Goal: Check status

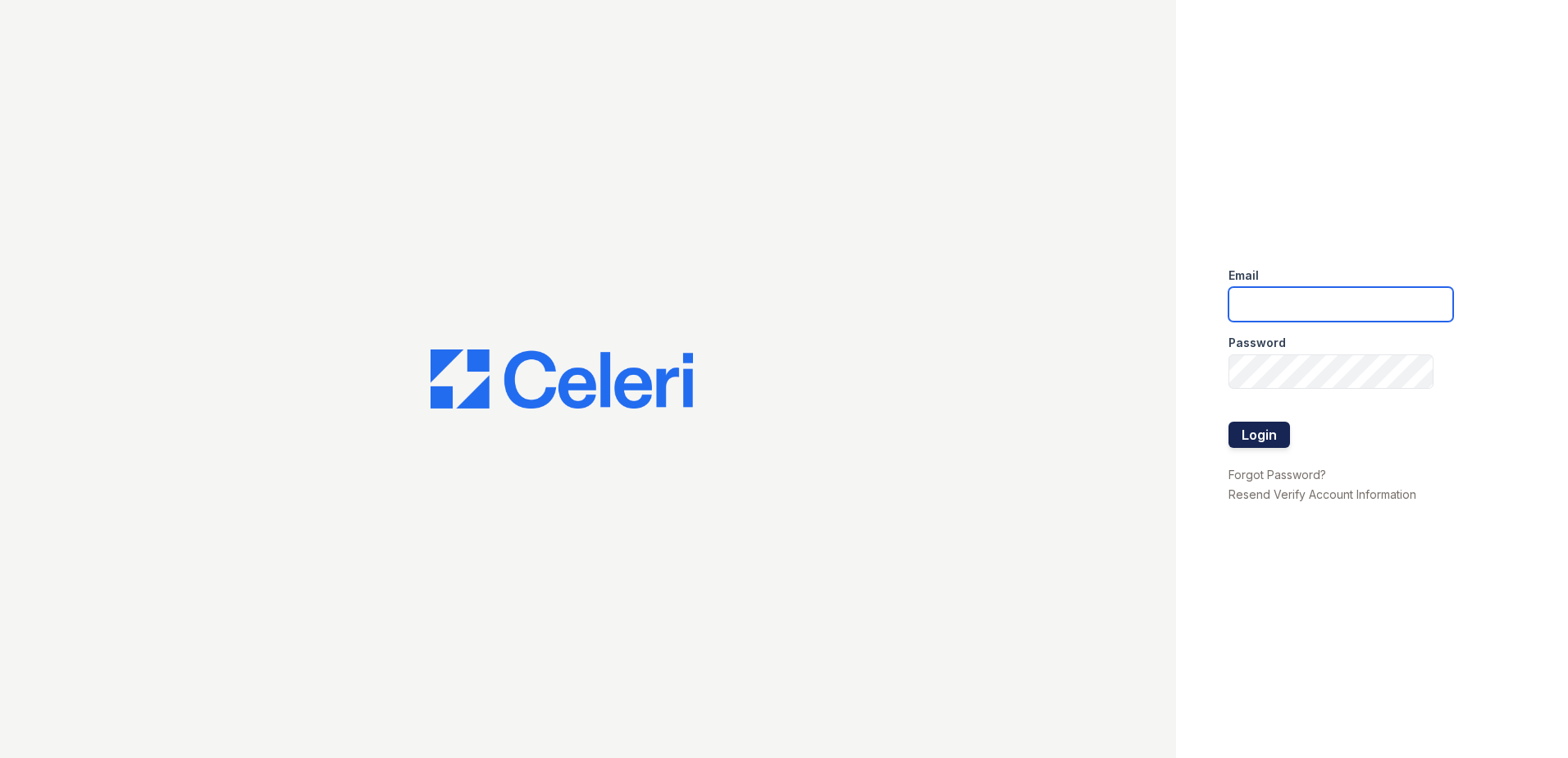
type input "renewonblues@trinity-pm.com"
click at [1266, 438] on button "Login" at bounding box center [1259, 435] width 61 height 26
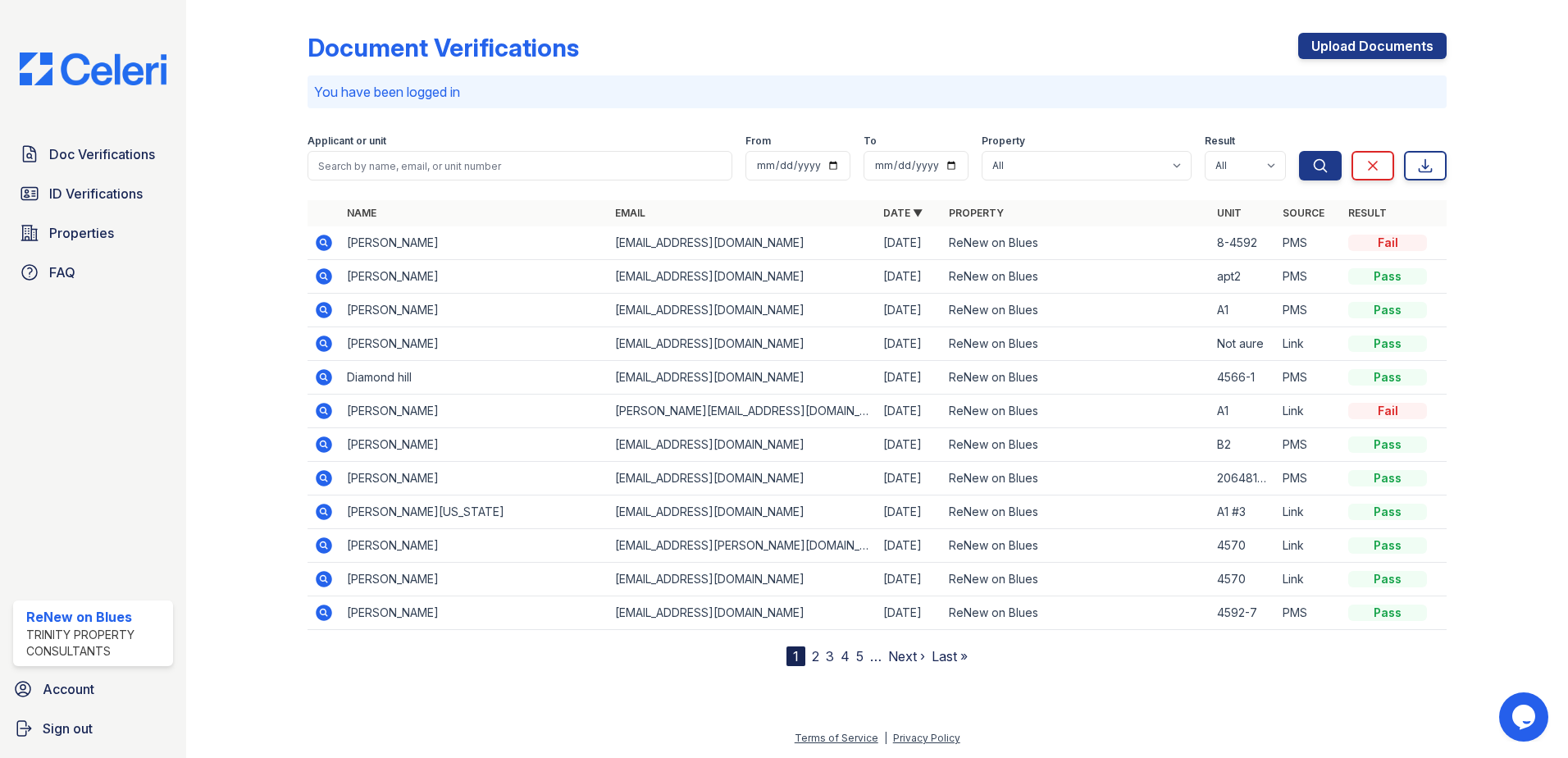
click at [397, 243] on td "Tarezze Gillespie" at bounding box center [474, 243] width 268 height 34
click at [326, 242] on icon at bounding box center [324, 243] width 20 height 20
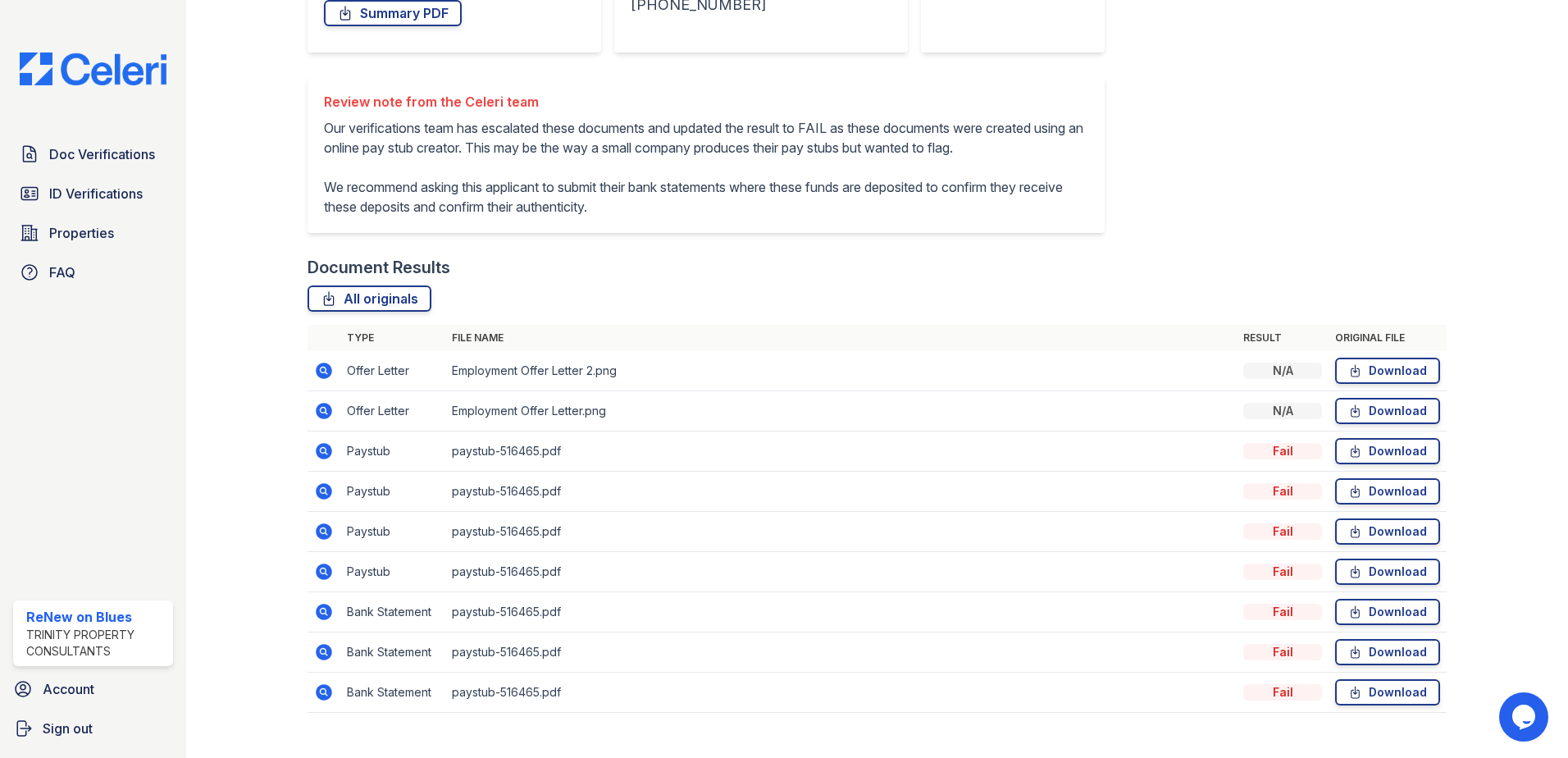
scroll to position [375, 0]
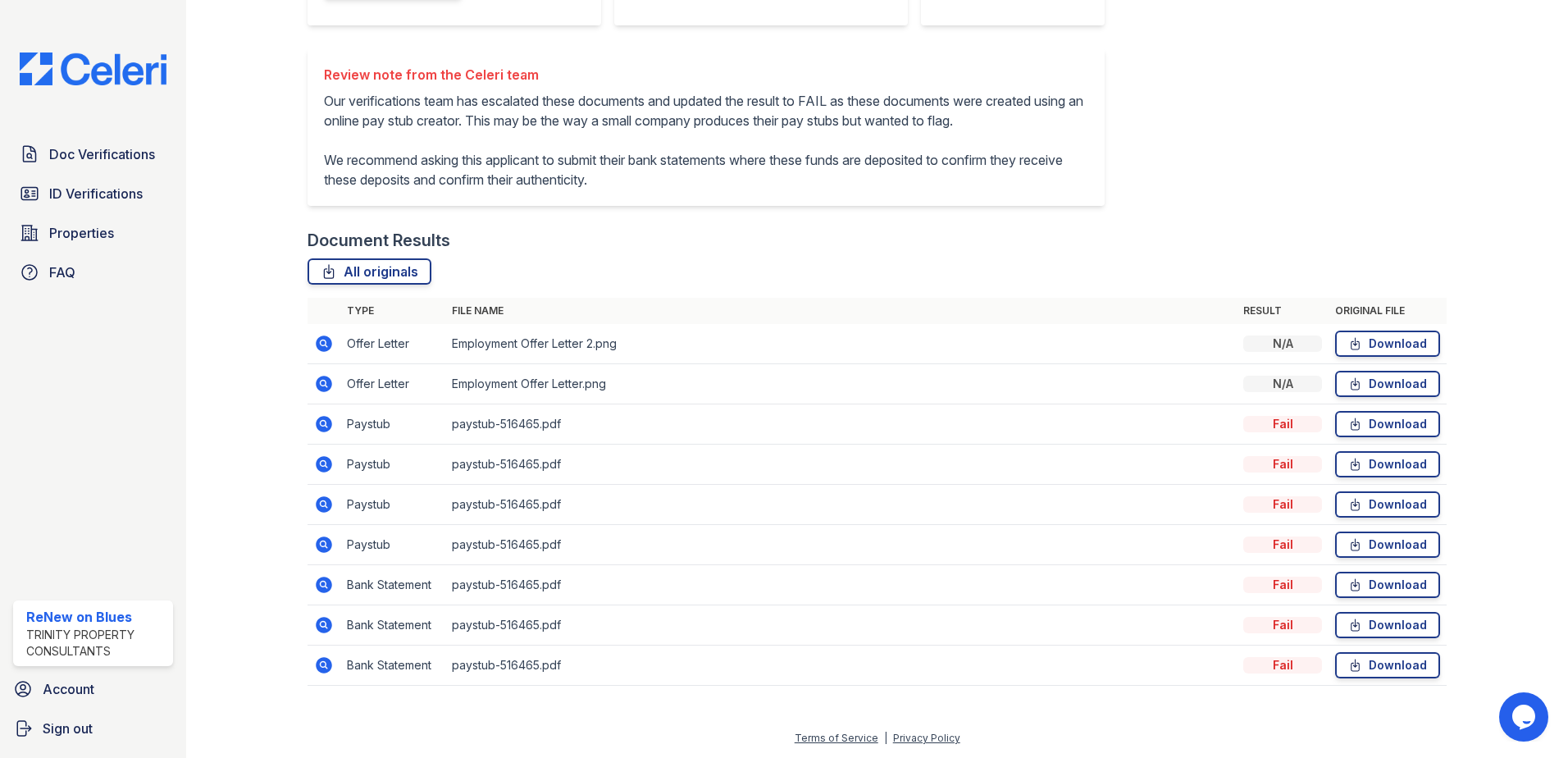
click at [316, 383] on icon at bounding box center [324, 384] width 16 height 16
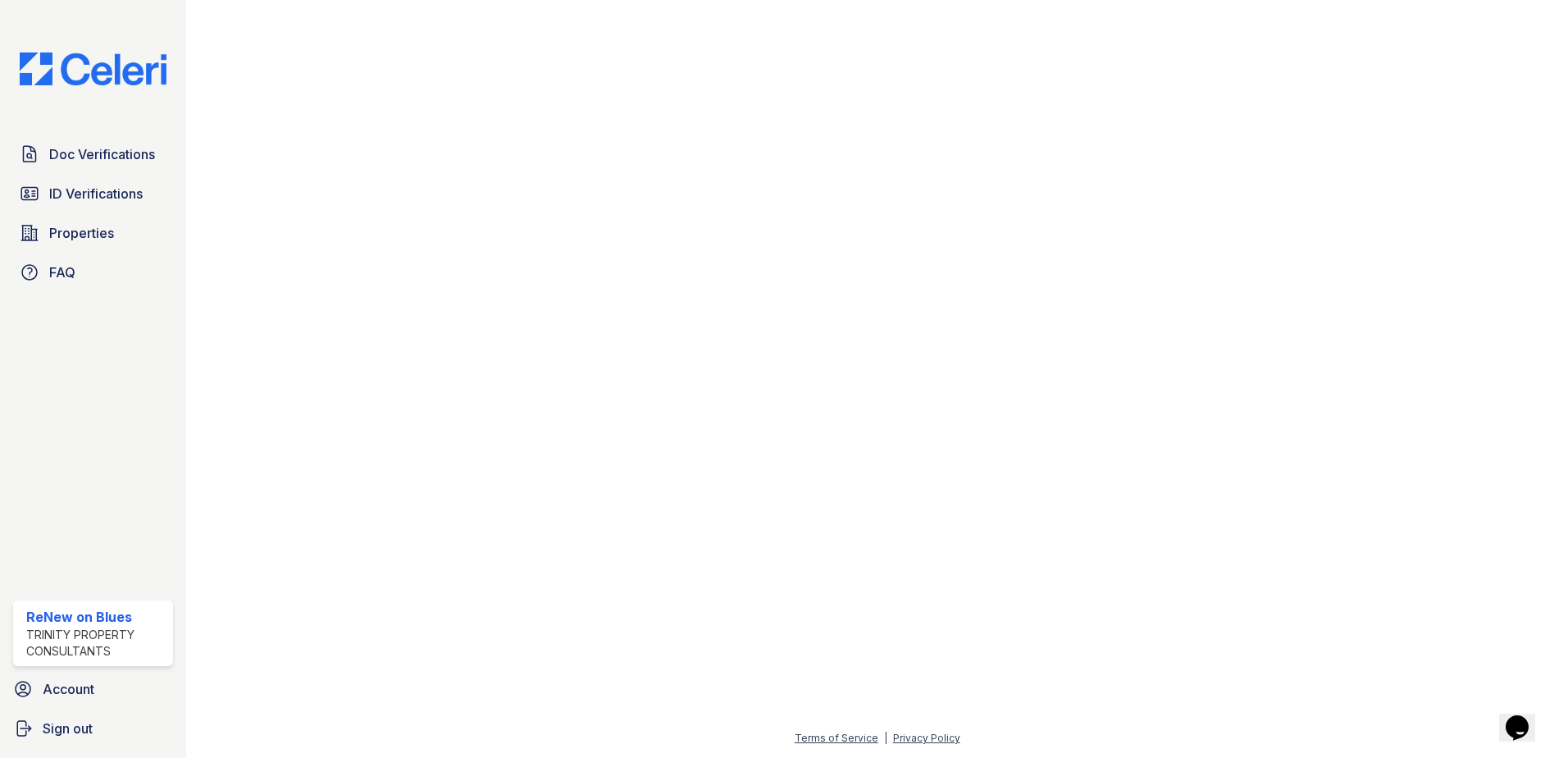
scroll to position [392, 0]
